Goal: Task Accomplishment & Management: Manage account settings

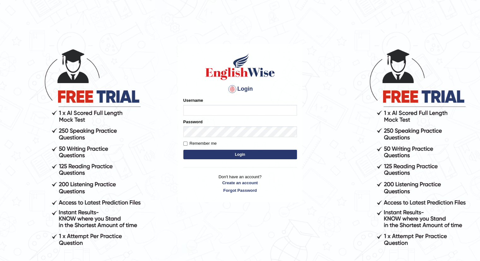
type input "nardjunz"
click at [199, 139] on form "Please fix the following errors: Username [PERSON_NAME] Password Remember me Lo…" at bounding box center [241, 128] width 114 height 63
click at [201, 141] on label "Remember me" at bounding box center [200, 143] width 33 height 6
click at [188, 141] on input "Remember me" at bounding box center [186, 143] width 4 height 4
checkbox input "true"
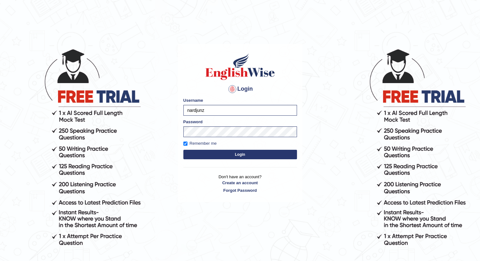
click at [220, 156] on button "Login" at bounding box center [241, 154] width 114 height 9
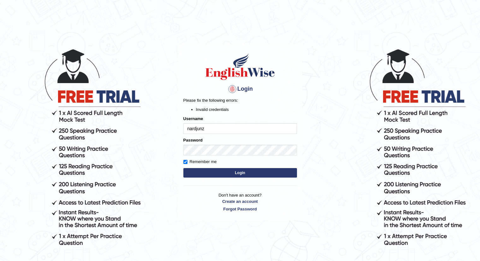
click at [198, 169] on button "Login" at bounding box center [241, 172] width 114 height 9
click at [184, 227] on div "Login Please fix the following errors: Invalid credentials Username nardjunz Pa…" at bounding box center [240, 154] width 126 height 261
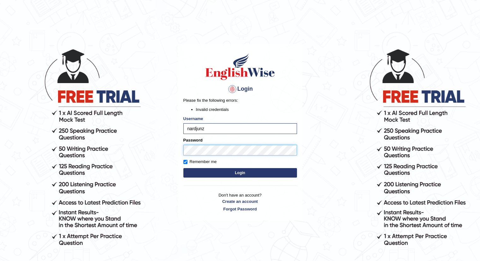
click at [153, 143] on body "Login Please fix the following errors: Invalid credentials Username nardjunz Pa…" at bounding box center [240, 154] width 480 height 261
click at [184, 168] on button "Login" at bounding box center [241, 172] width 114 height 9
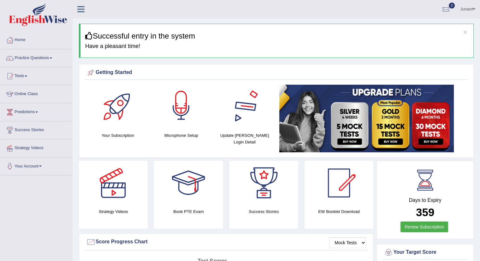
click at [469, 9] on link "Junard" at bounding box center [468, 8] width 25 height 16
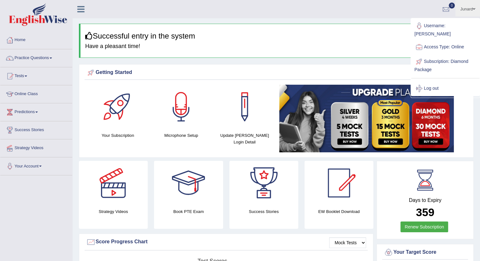
drag, startPoint x: 279, startPoint y: 41, endPoint x: 284, endPoint y: 43, distance: 5.1
click at [279, 41] on div "× Successful entry in the system Have a pleasant time!" at bounding box center [276, 41] width 395 height 34
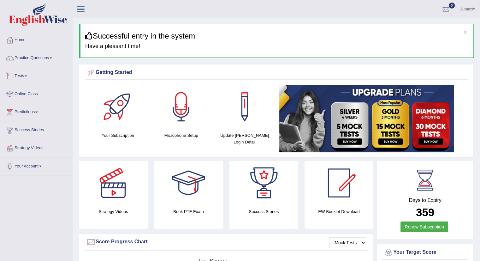
click at [463, 9] on link "Junard" at bounding box center [468, 8] width 25 height 16
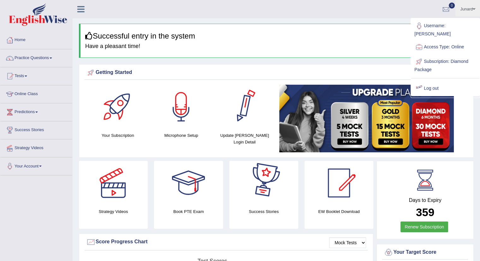
scroll to position [32, 0]
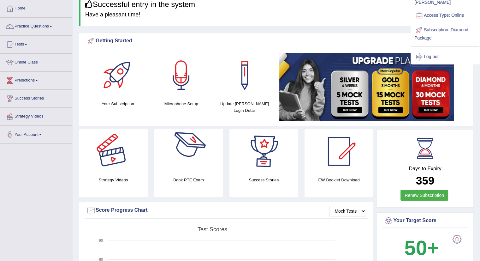
click at [34, 135] on link "Your Account" at bounding box center [36, 134] width 72 height 16
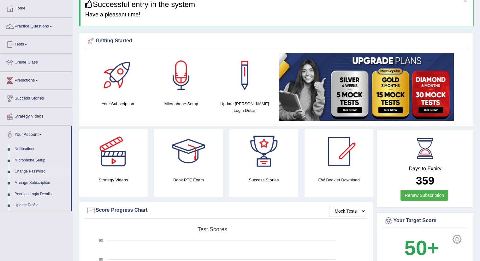
click at [39, 173] on link "Change Password" at bounding box center [41, 171] width 59 height 11
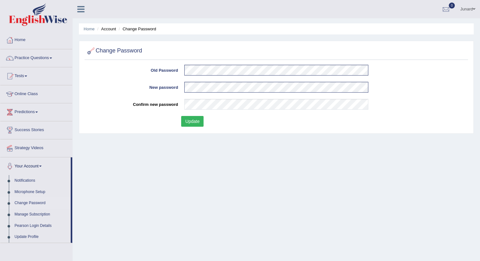
click at [206, 137] on div "Home Account Change Password Change Password Please fix the following errors: O…" at bounding box center [277, 158] width 408 height 316
click at [196, 125] on button "Update" at bounding box center [192, 121] width 22 height 11
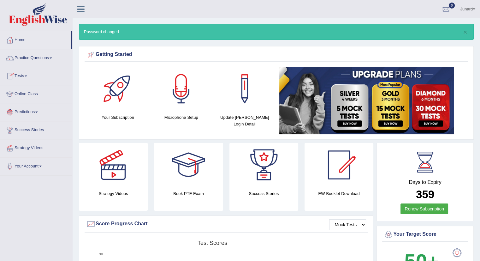
click at [37, 96] on link "Online Class" at bounding box center [36, 93] width 72 height 16
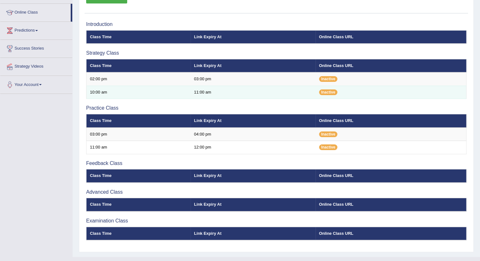
scroll to position [92, 0]
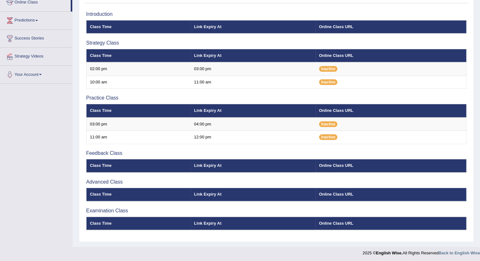
click at [112, 167] on th "Class Time" at bounding box center [139, 165] width 104 height 13
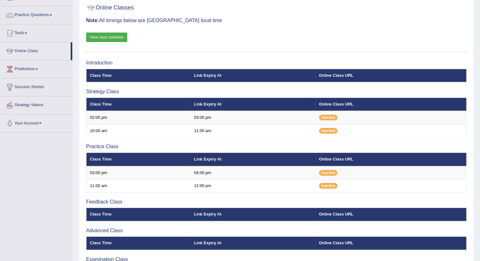
scroll to position [28, 0]
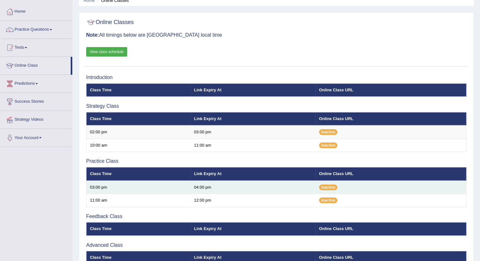
click at [329, 190] on td "Inactive" at bounding box center [391, 187] width 151 height 13
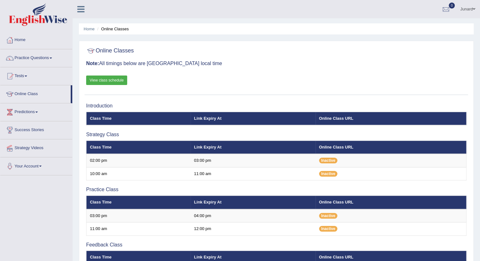
scroll to position [0, 0]
click at [118, 79] on link "View class schedule" at bounding box center [106, 79] width 41 height 9
click at [27, 111] on link "Predictions" at bounding box center [36, 111] width 72 height 16
click at [32, 175] on link "Your Account" at bounding box center [36, 177] width 72 height 16
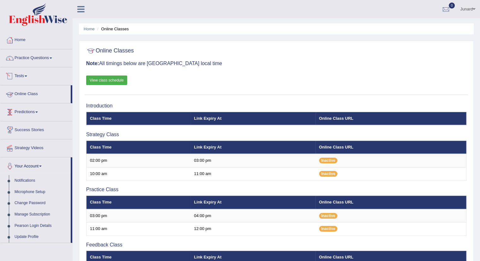
click at [38, 54] on link "Practice Questions" at bounding box center [36, 57] width 72 height 16
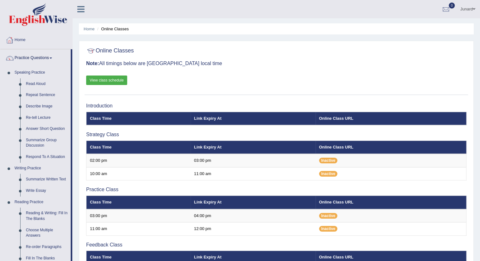
click at [34, 36] on link "Home" at bounding box center [36, 39] width 72 height 16
